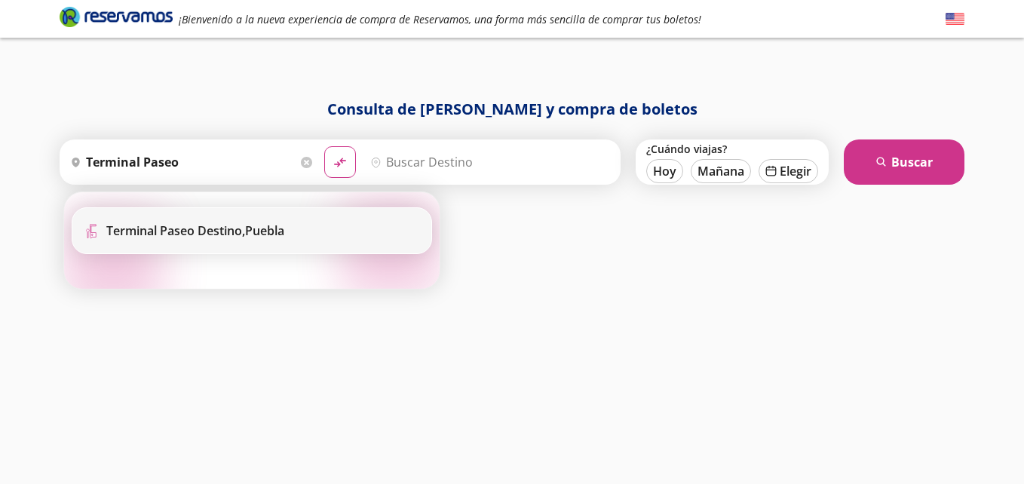
click at [207, 223] on b "Terminal Paseo Destino," at bounding box center [175, 230] width 139 height 17
type input "Terminal Paseo Destino, [GEOGRAPHIC_DATA]"
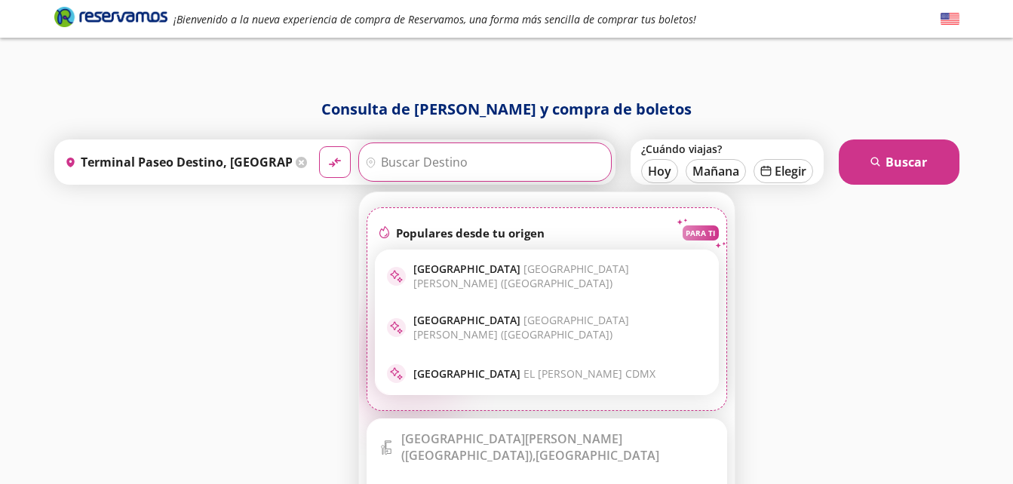
click at [385, 176] on input "Destino" at bounding box center [483, 162] width 248 height 38
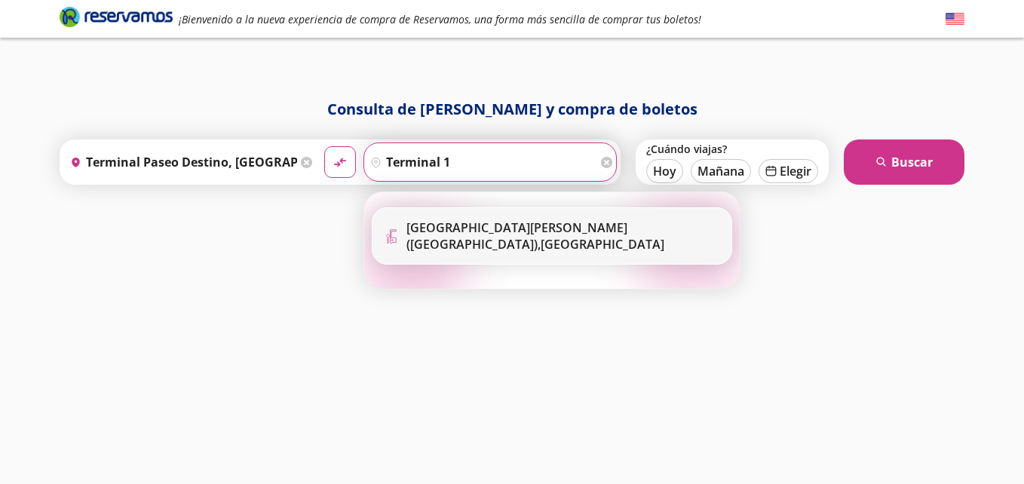
click at [499, 248] on div "[GEOGRAPHIC_DATA][PERSON_NAME] ([GEOGRAPHIC_DATA]), [GEOGRAPHIC_DATA]" at bounding box center [564, 235] width 314 height 33
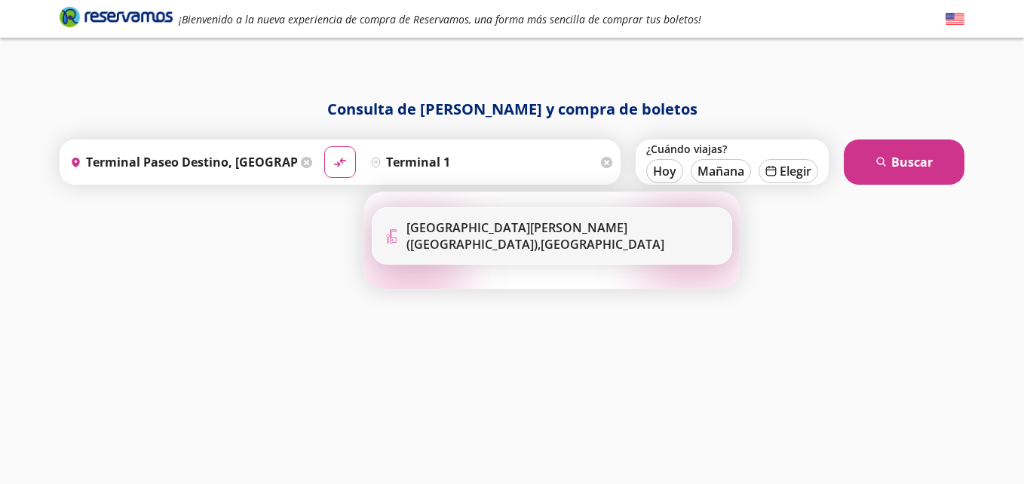
type input "[GEOGRAPHIC_DATA][PERSON_NAME] ([GEOGRAPHIC_DATA]), [GEOGRAPHIC_DATA]"
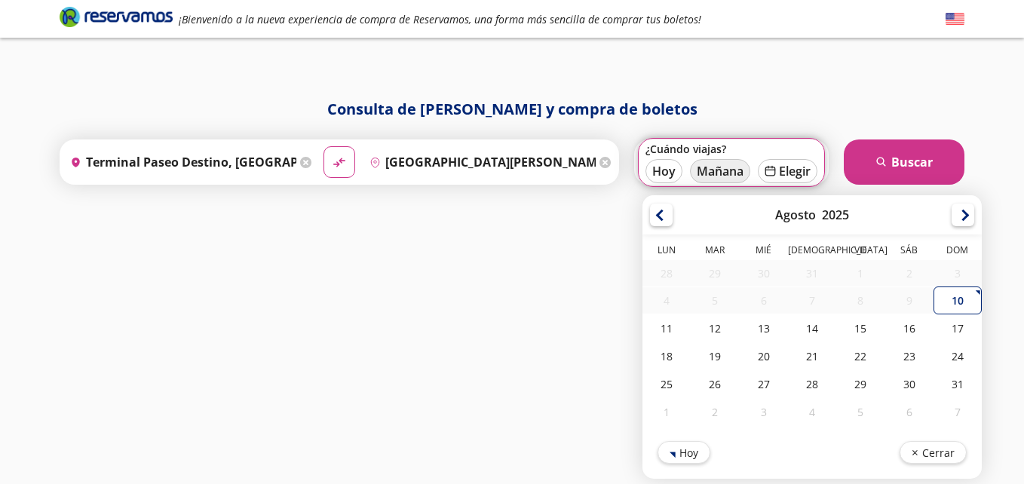
click at [728, 177] on button "Mañana" at bounding box center [720, 171] width 60 height 24
type input "11-Ago-25"
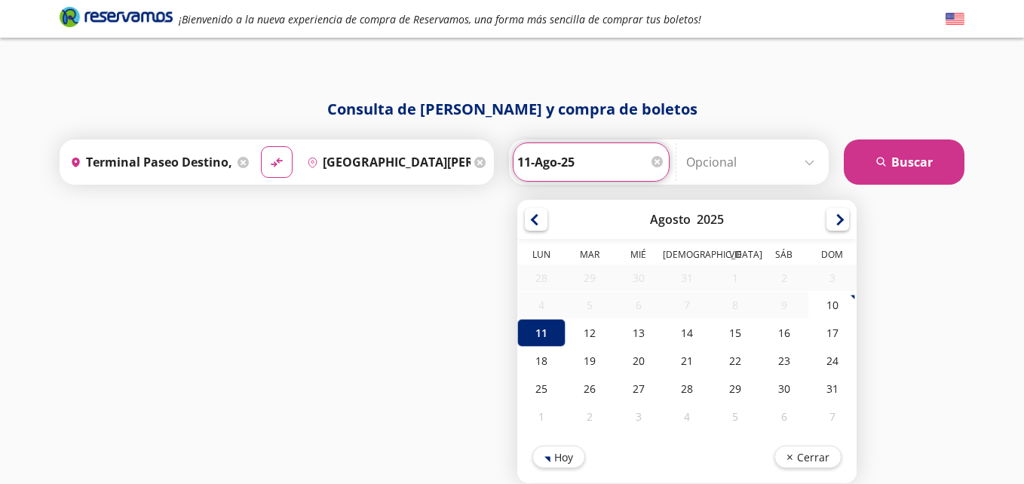
click at [624, 169] on input "11-Ago-25" at bounding box center [591, 162] width 148 height 38
click at [941, 159] on button "search [GEOGRAPHIC_DATA]" at bounding box center [904, 162] width 121 height 45
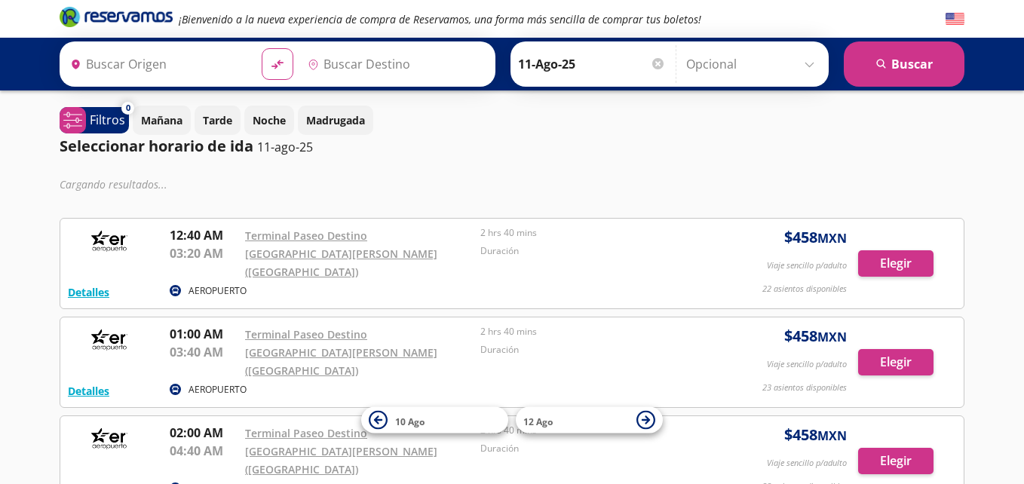
type input "Terminal Paseo Destino, [GEOGRAPHIC_DATA]"
type input "[GEOGRAPHIC_DATA][PERSON_NAME] ([GEOGRAPHIC_DATA]), [GEOGRAPHIC_DATA]"
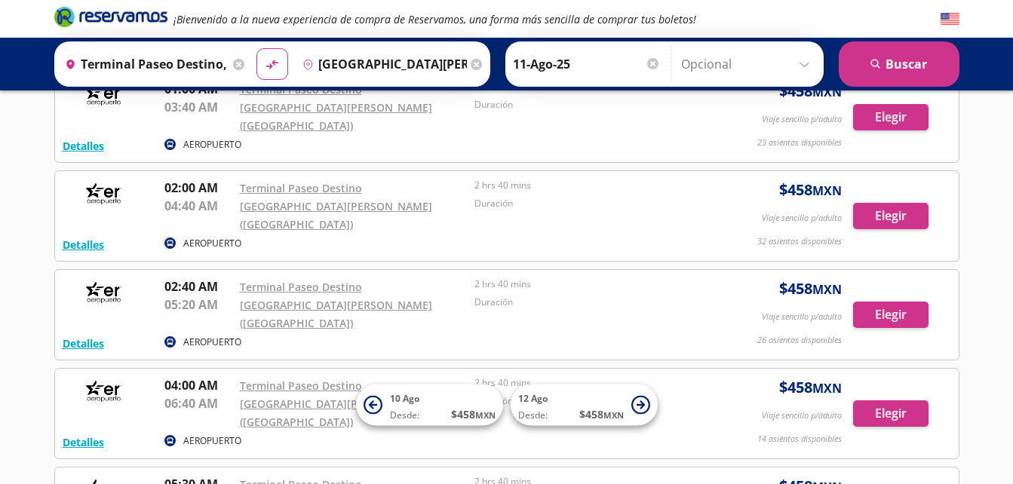
scroll to position [226, 0]
